Goal: Answer question/provide support

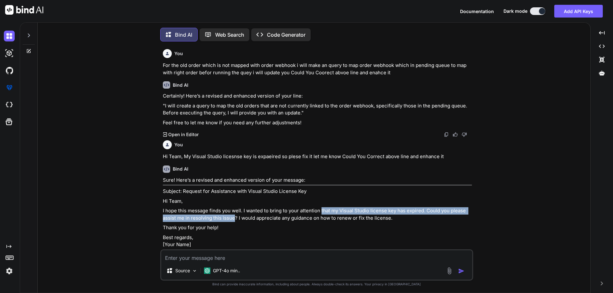
scroll to position [3, 0]
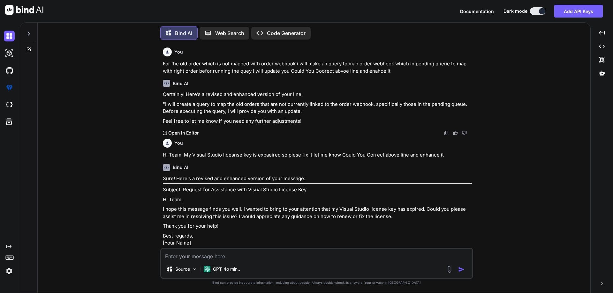
click at [220, 256] on textarea at bounding box center [316, 254] width 311 height 11
paste textarea "we have pushed code on stgaing and currently i doing unit testing"
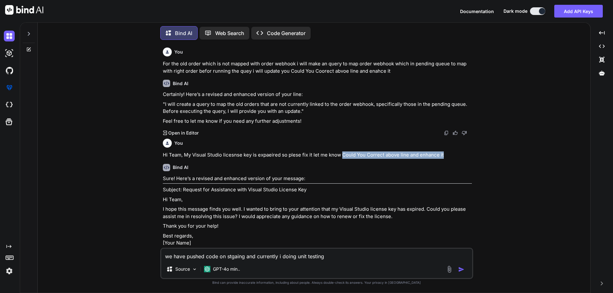
drag, startPoint x: 342, startPoint y: 156, endPoint x: 512, endPoint y: 156, distance: 169.4
click at [512, 156] on div "You For the old order which is not mapped with order webhook i will make an que…" at bounding box center [316, 169] width 547 height 248
copy p "Could You Correct above line and enhance it"
click at [347, 257] on textarea "we have pushed code on stgaing and currently i doing unit testing" at bounding box center [316, 254] width 311 height 11
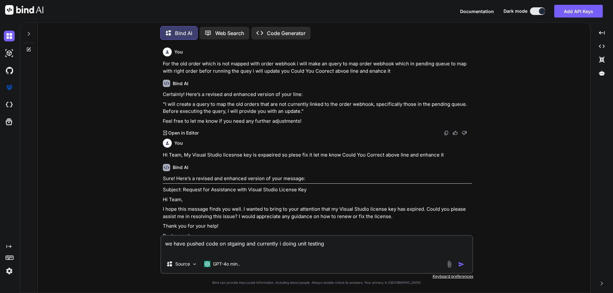
paste textarea "Could You Correct above line and enhance it"
type textarea "we have pushed code on stgaing and currently i doing unit testing Could You Cor…"
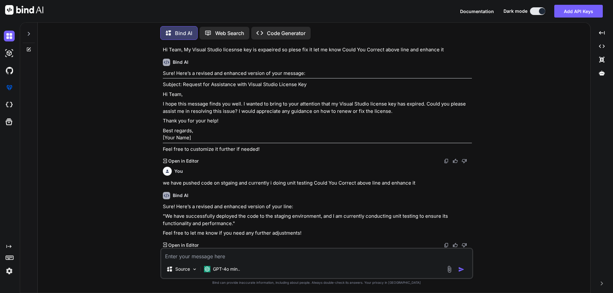
scroll to position [113, 0]
drag, startPoint x: 166, startPoint y: 216, endPoint x: 231, endPoint y: 225, distance: 66.1
click at [231, 225] on p ""We have successfully deployed the code to the staging environment, and I am cu…" at bounding box center [317, 219] width 309 height 14
click at [231, 224] on p ""We have successfully deployed the code to the staging environment, and I am cu…" at bounding box center [317, 219] width 309 height 14
click at [187, 222] on p ""We have successfully deployed the code to the staging environment, and I am cu…" at bounding box center [317, 219] width 309 height 14
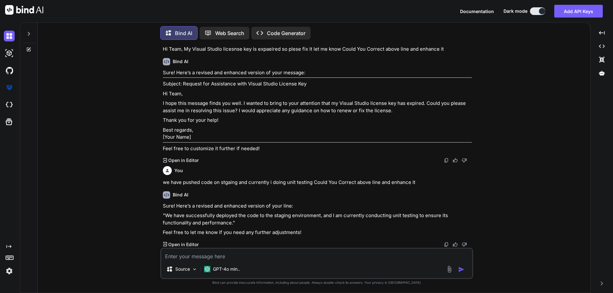
click at [186, 222] on p ""We have successfully deployed the code to the staging environment, and I am cu…" at bounding box center [317, 219] width 309 height 14
click at [184, 222] on p ""We have successfully deployed the code to the staging environment, and I am cu…" at bounding box center [317, 219] width 309 height 14
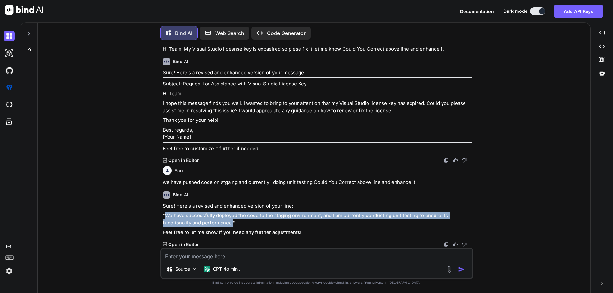
drag, startPoint x: 165, startPoint y: 216, endPoint x: 232, endPoint y: 222, distance: 67.6
click at [232, 222] on p ""We have successfully deployed the code to the staging environment, and I am cu…" at bounding box center [317, 219] width 309 height 14
copy p "We have successfully deployed the code to the staging environment, and I am cur…"
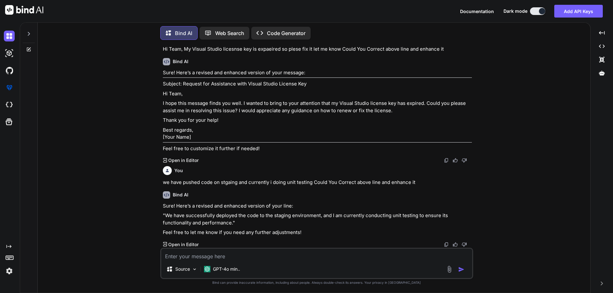
click at [248, 255] on textarea at bounding box center [316, 254] width 311 height 11
paste textarea "<div class="modal fade" id="scriptco-Refill-payload" tabindex="-1" aria-hidden=…"
type textarea "<div class="modal fade" id="scriptco-Refill-payload" tabindex="-1" aria-hidden=…"
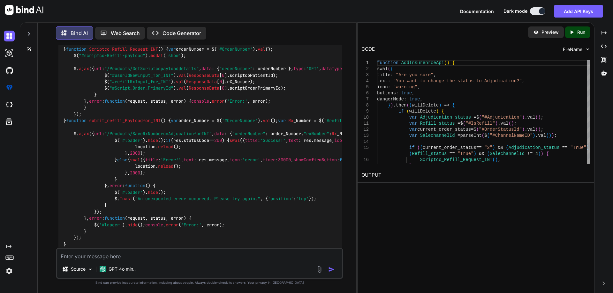
scroll to position [639, 0]
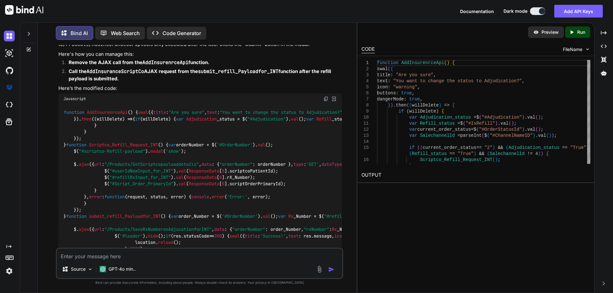
click at [325, 100] on img at bounding box center [325, 98] width 5 height 5
click at [324, 96] on img at bounding box center [325, 98] width 5 height 5
